Goal: Use online tool/utility: Utilize a website feature to perform a specific function

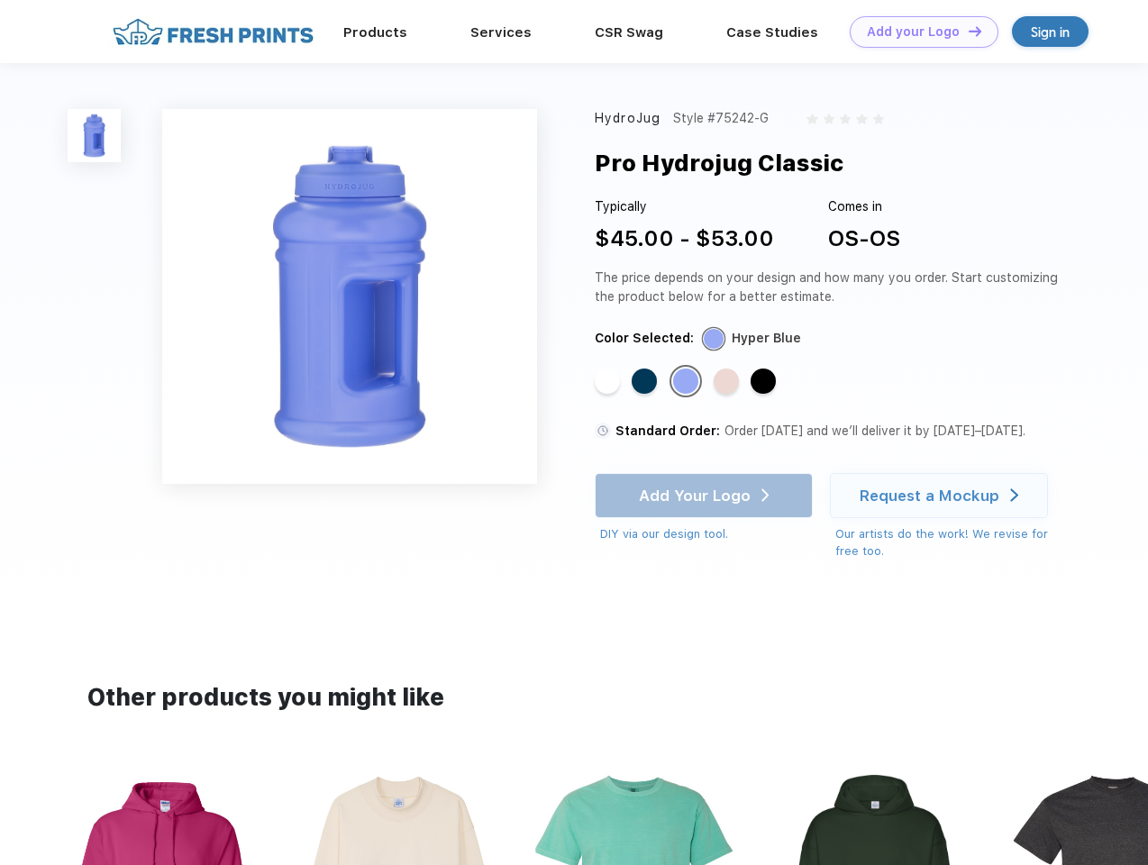
click at [917, 32] on link "Add your Logo Design Tool" at bounding box center [923, 32] width 149 height 32
click at [0, 0] on div "Design Tool" at bounding box center [0, 0] width 0 height 0
click at [967, 31] on link "Add your Logo Design Tool" at bounding box center [923, 32] width 149 height 32
click at [95, 135] on img at bounding box center [94, 135] width 53 height 53
click at [609, 382] on div "Standard Color" at bounding box center [607, 380] width 25 height 25
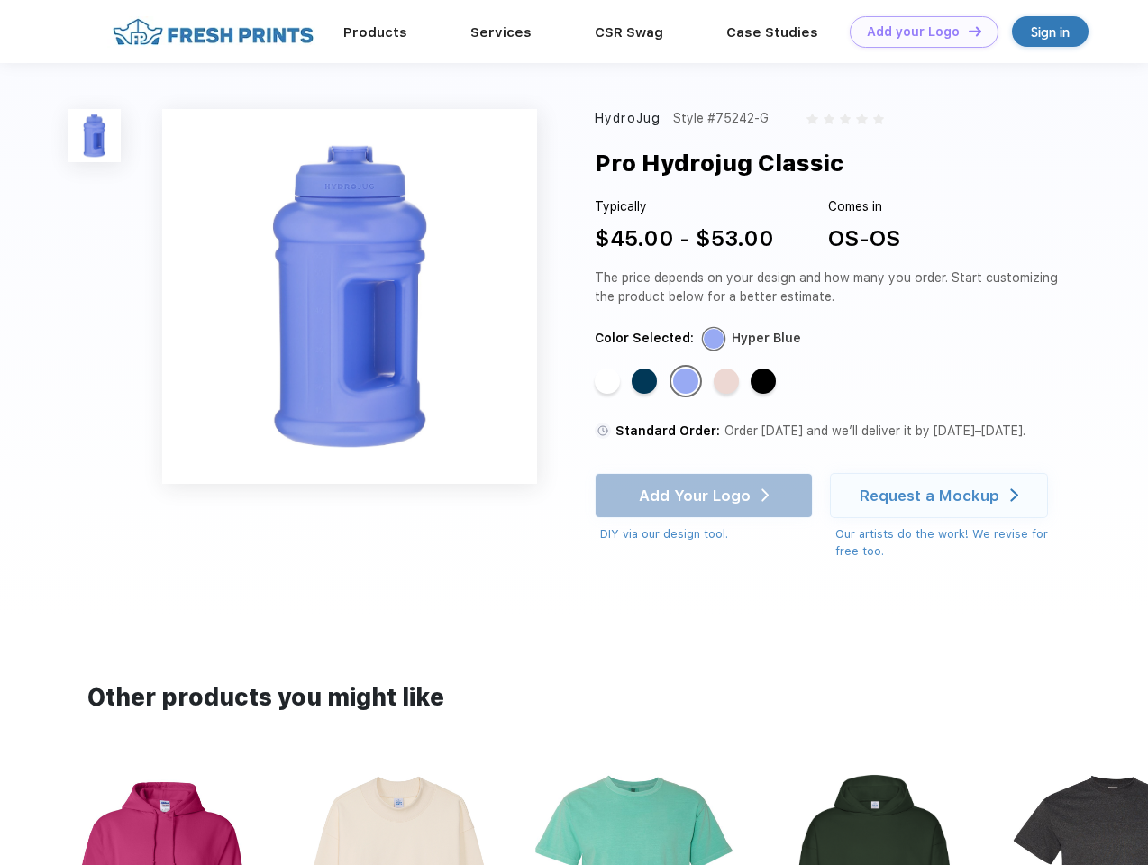
click at [646, 382] on div "Standard Color" at bounding box center [643, 380] width 25 height 25
click at [687, 382] on div "Standard Color" at bounding box center [685, 380] width 25 height 25
click at [728, 382] on div "Standard Color" at bounding box center [725, 380] width 25 height 25
click at [765, 382] on div "Standard Color" at bounding box center [762, 380] width 25 height 25
click at [705, 495] on div "Add Your Logo DIY via our design tool. Ah shoot! This product isn't up in our d…" at bounding box center [704, 508] width 218 height 70
